Goal: Transaction & Acquisition: Purchase product/service

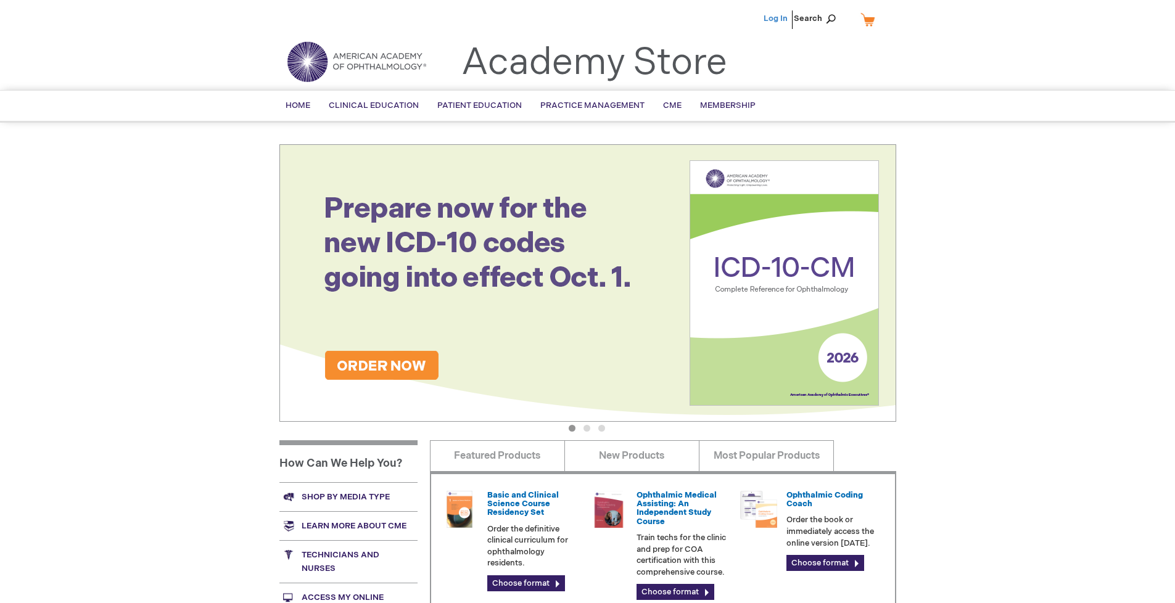
click at [777, 19] on link "Log In" at bounding box center [776, 19] width 24 height 10
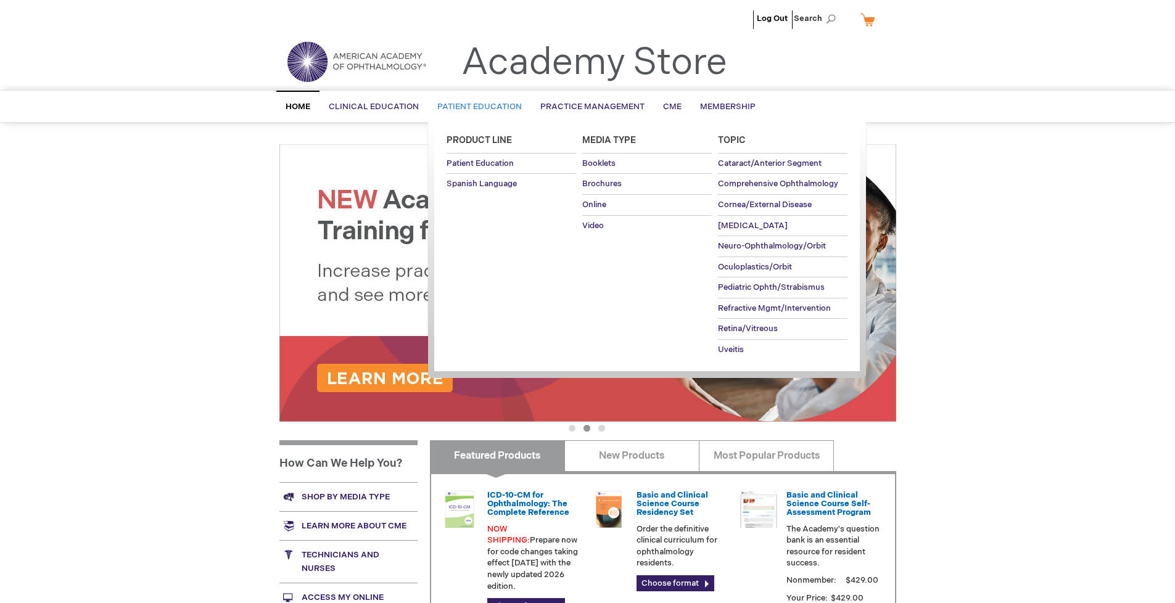
click at [476, 107] on span "Patient Education" at bounding box center [479, 107] width 85 height 10
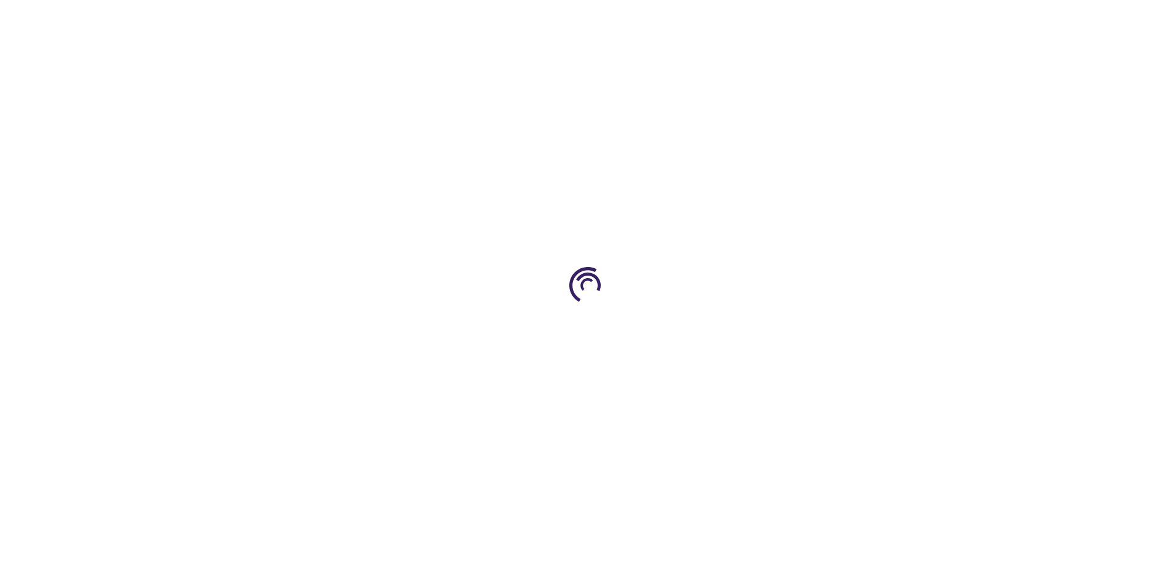
click at [778, 334] on span "Add to Cart" at bounding box center [772, 334] width 51 height 12
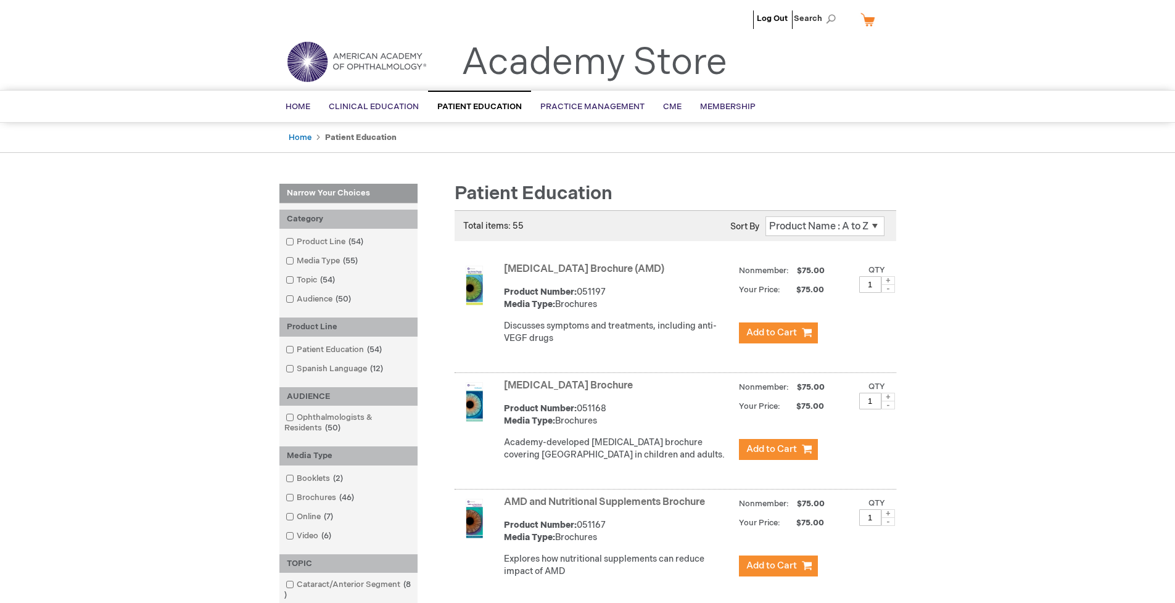
click at [607, 508] on link "AMD and Nutritional Supplements Brochure" at bounding box center [604, 503] width 201 height 12
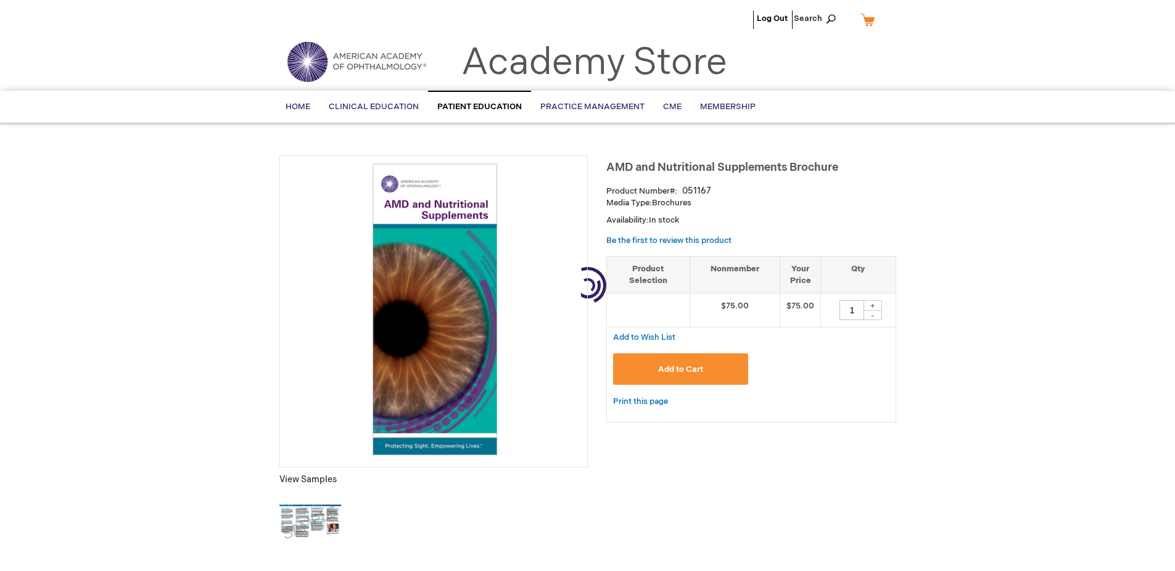
click at [681, 370] on span "Add to Cart" at bounding box center [680, 370] width 45 height 10
